Goal: Task Accomplishment & Management: Use online tool/utility

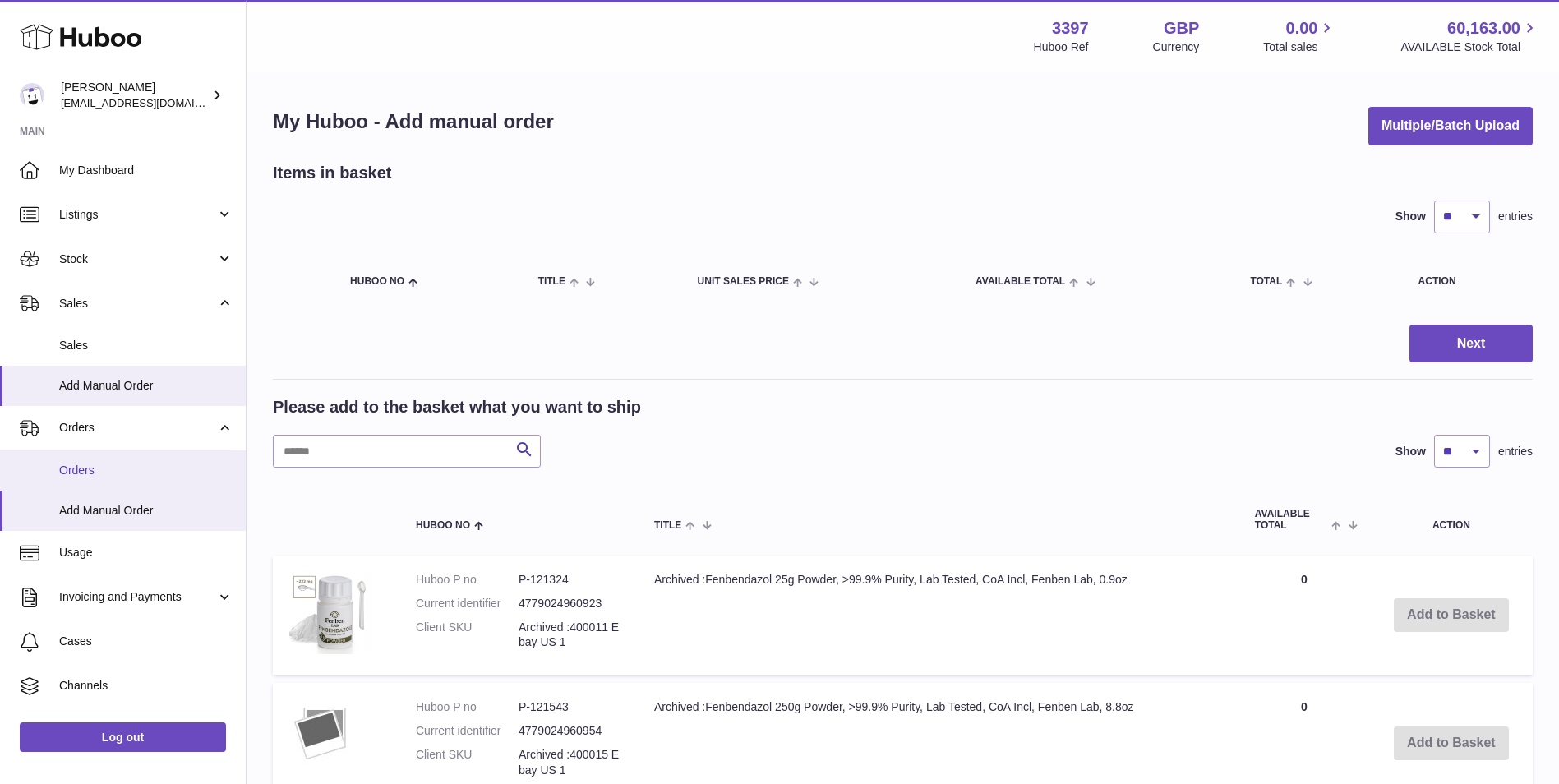
click at [126, 471] on span "Orders" at bounding box center [147, 470] width 174 height 16
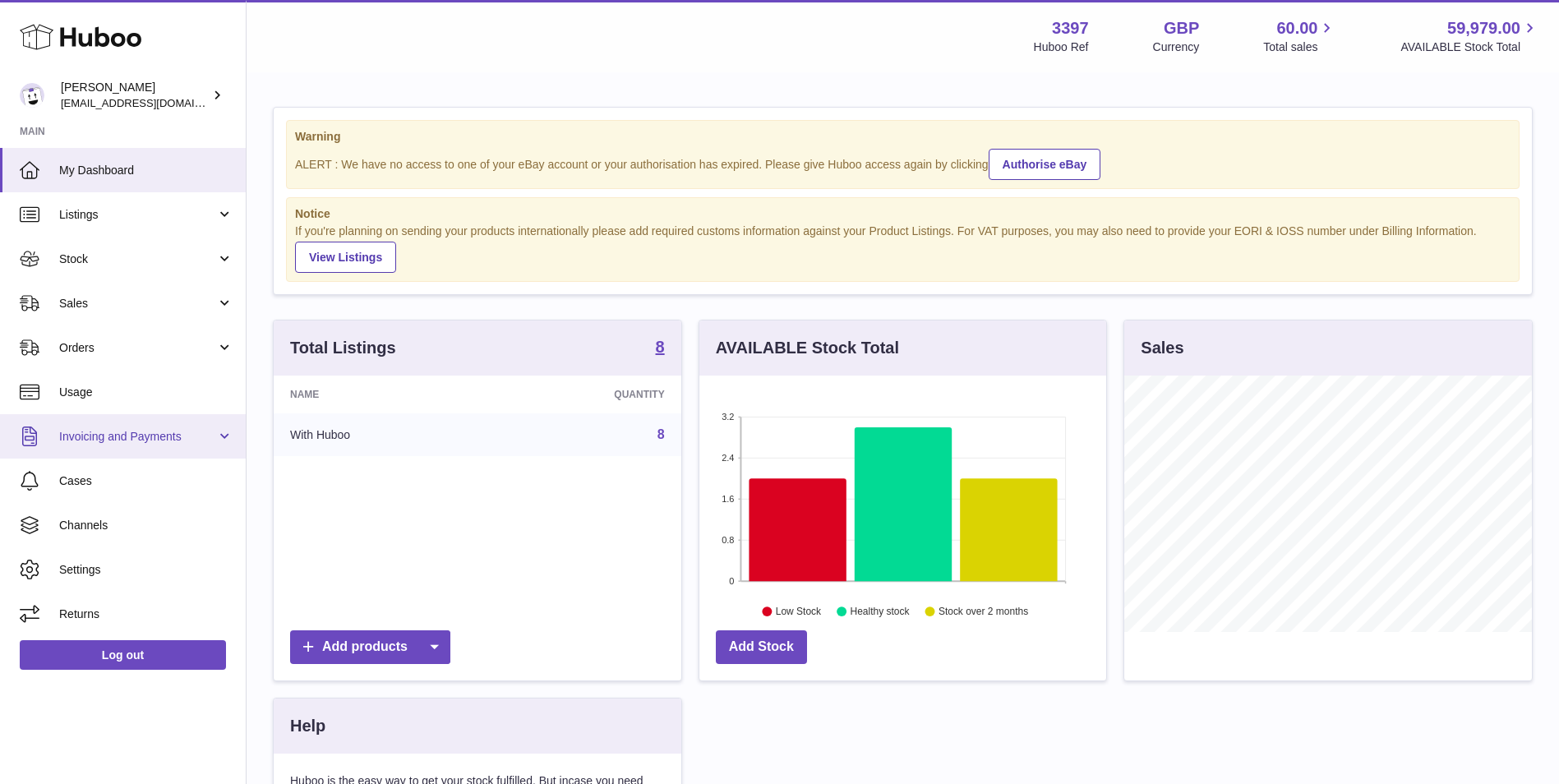
scroll to position [256, 407]
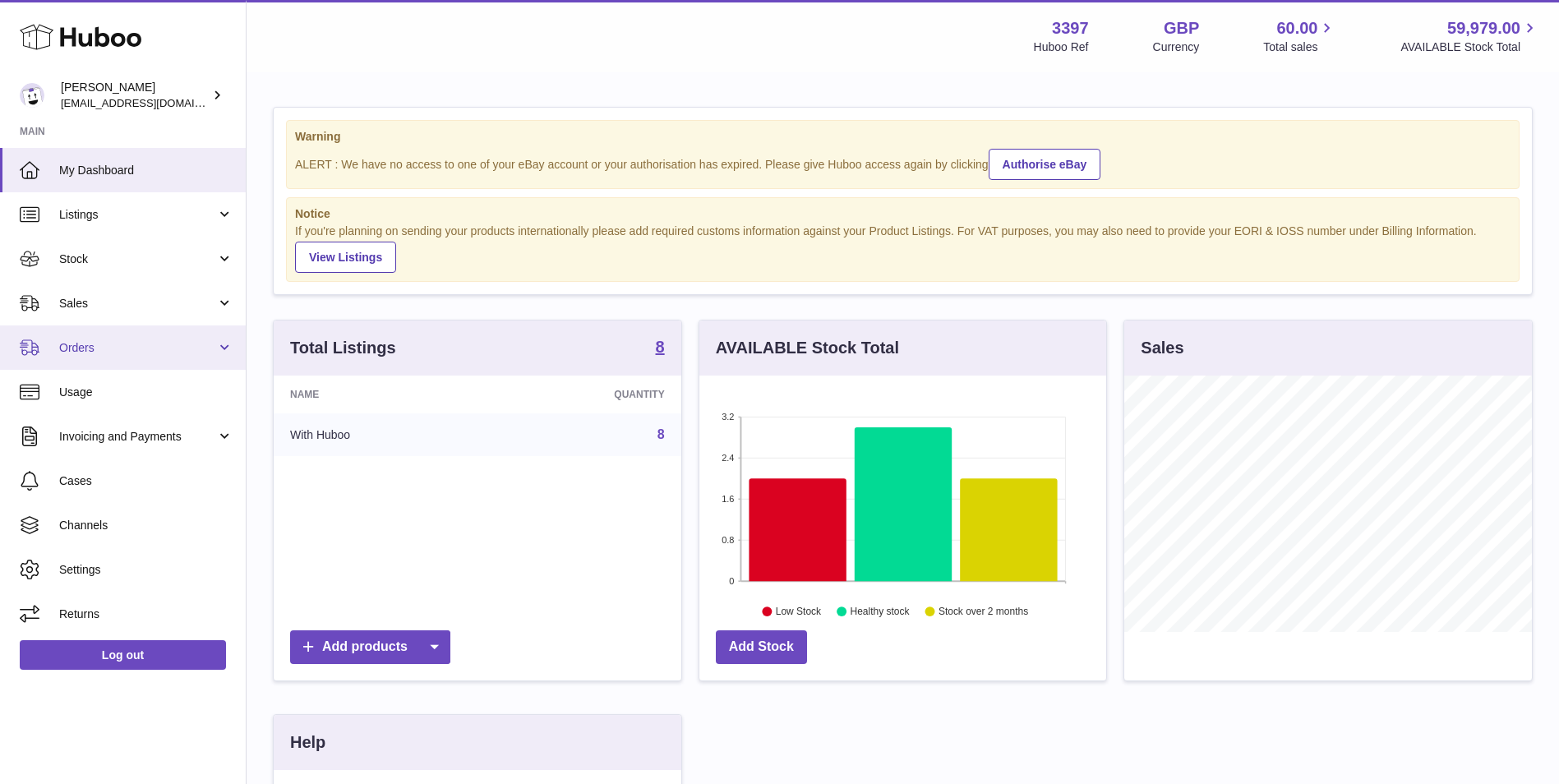
click at [92, 344] on span "Orders" at bounding box center [138, 348] width 157 height 16
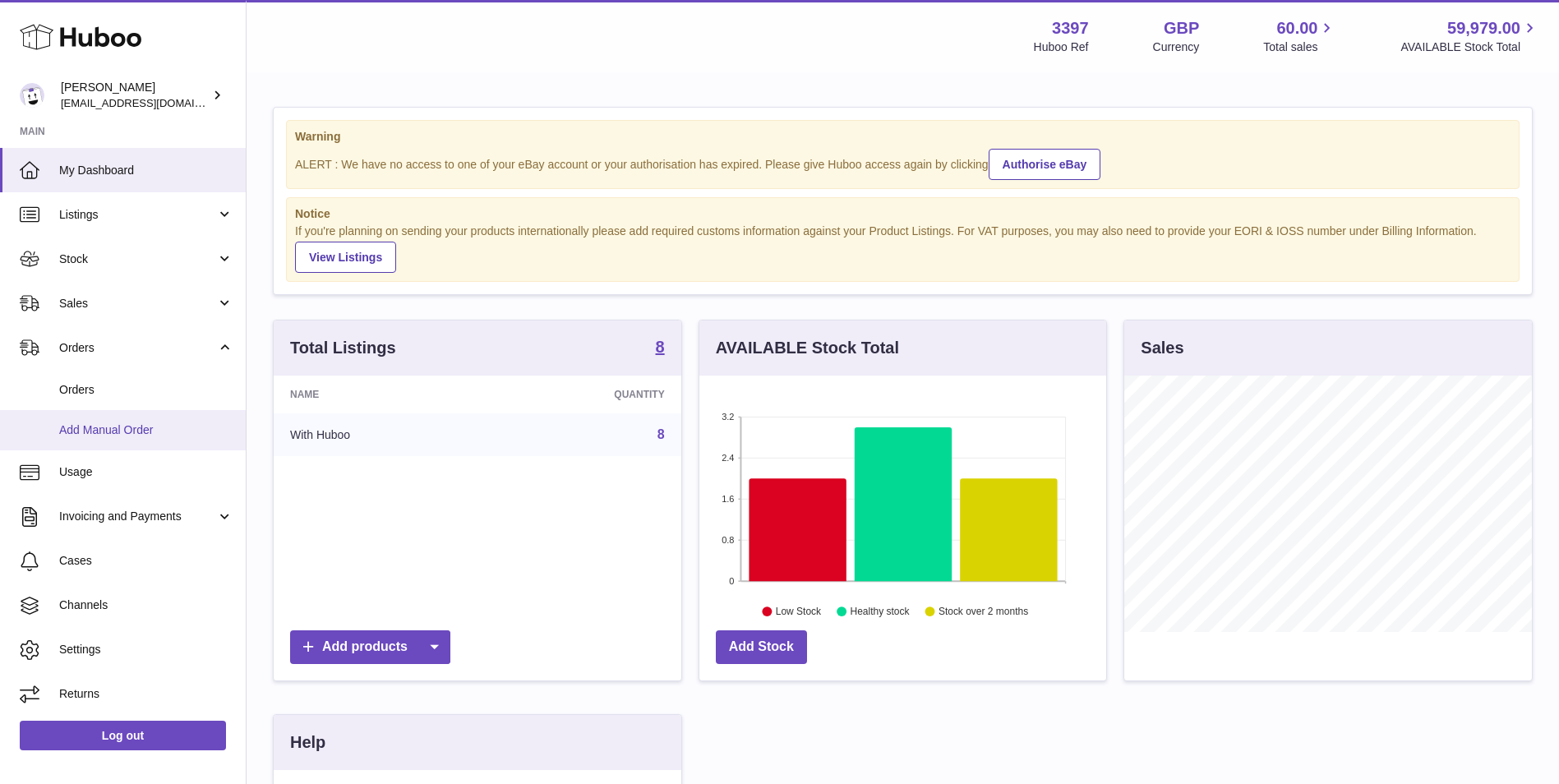
click at [127, 432] on span "Add Manual Order" at bounding box center [147, 430] width 174 height 16
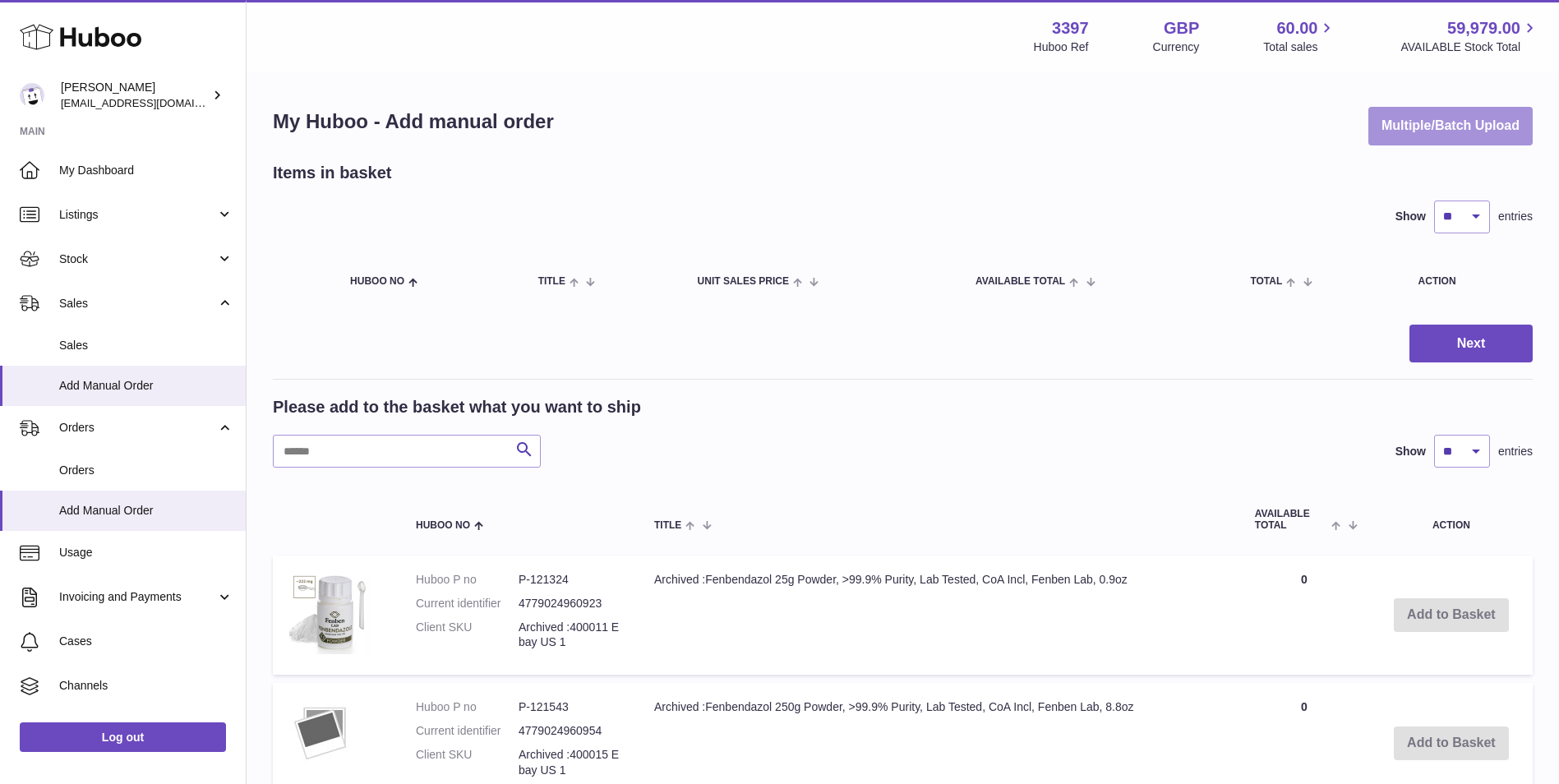
click at [1421, 114] on button "Multiple/Batch Upload" at bounding box center [1450, 126] width 164 height 39
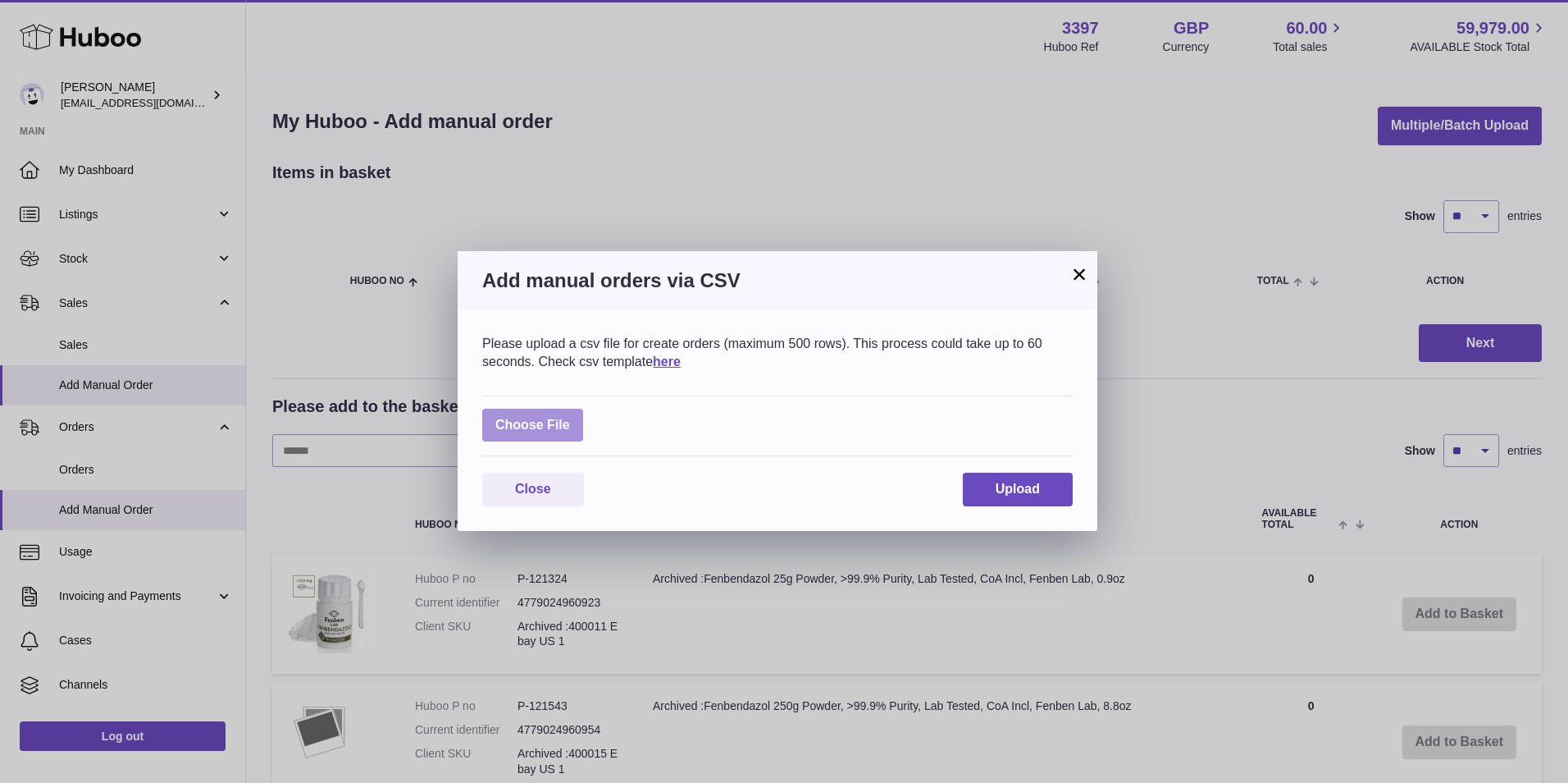
click at [518, 418] on label at bounding box center [532, 426] width 101 height 33
click at [570, 418] on input "file" at bounding box center [570, 417] width 1 height 1
type input "**********"
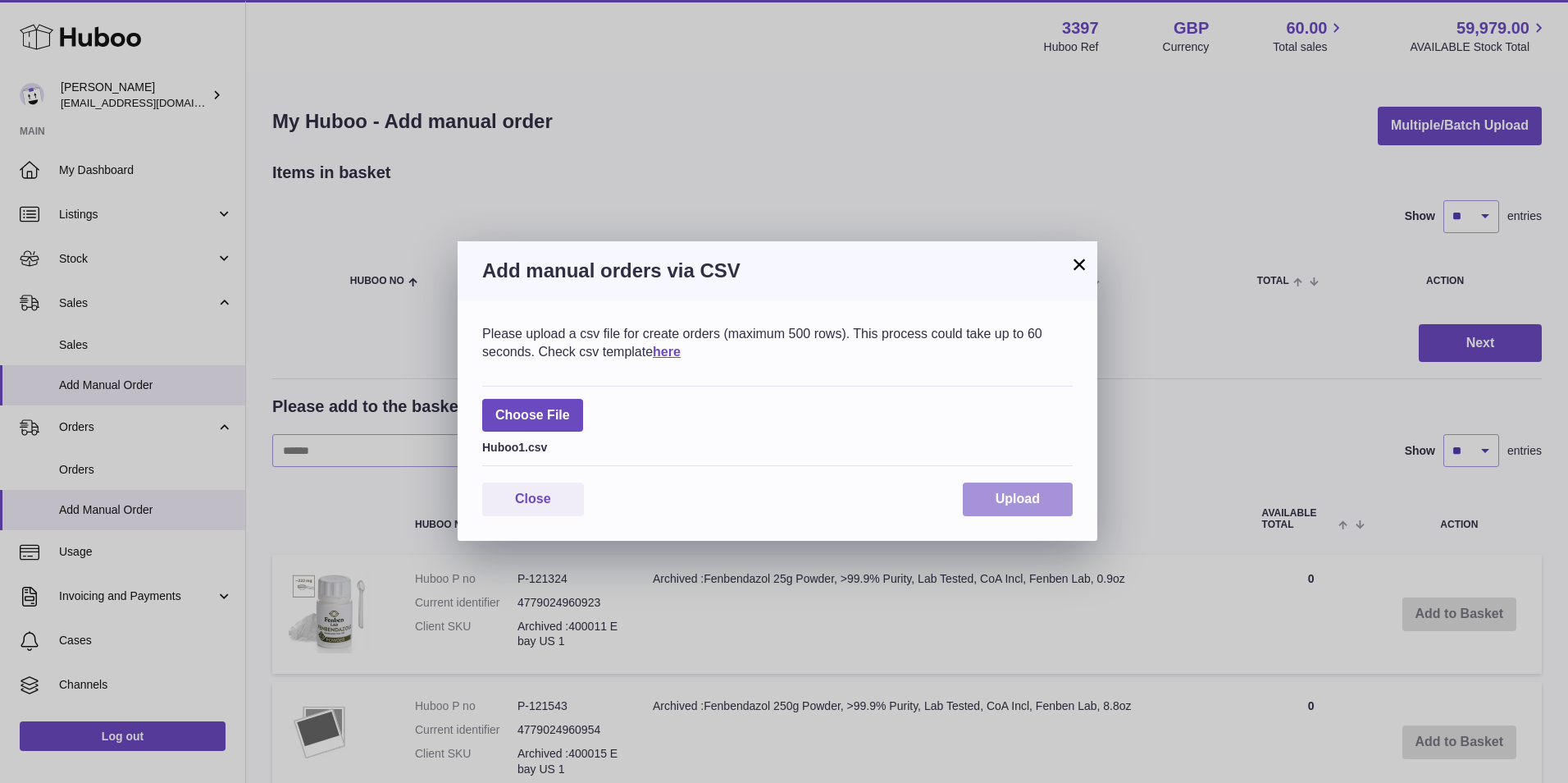
click at [1017, 499] on span "Upload" at bounding box center [1017, 498] width 44 height 14
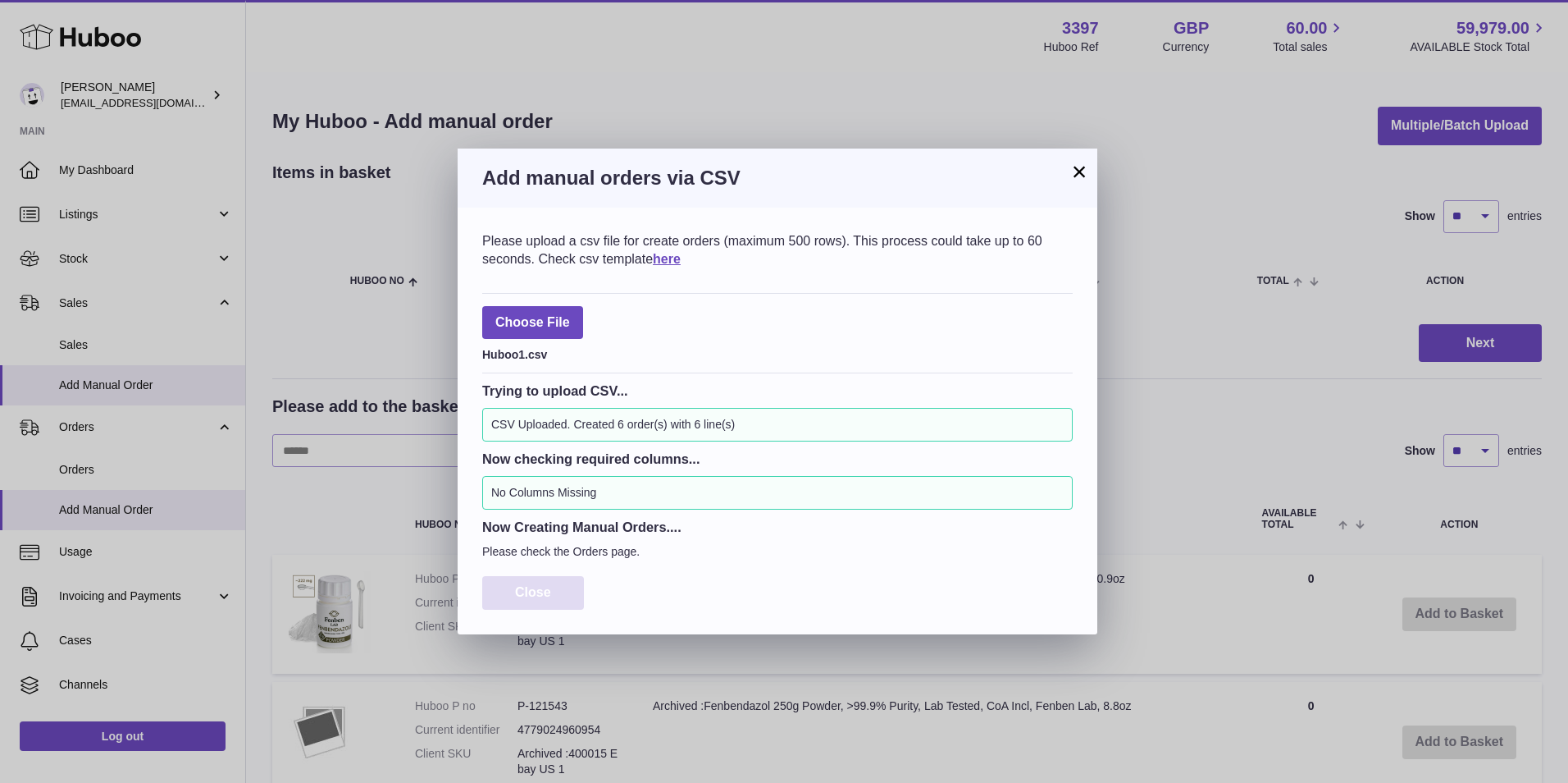
click at [524, 604] on button "Close" at bounding box center [533, 593] width 101 height 33
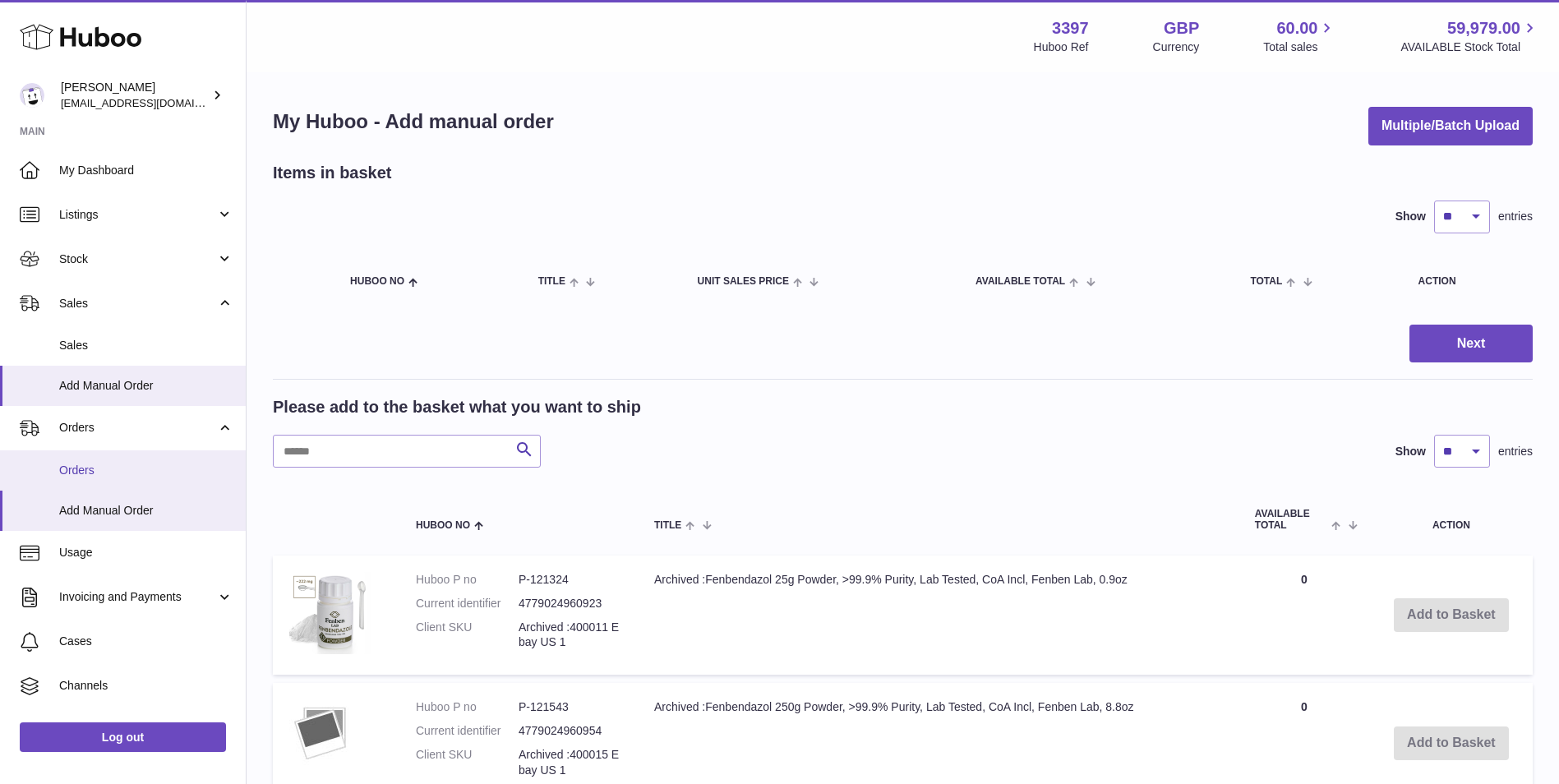
click at [119, 467] on span "Orders" at bounding box center [147, 470] width 174 height 16
